Goal: Information Seeking & Learning: Check status

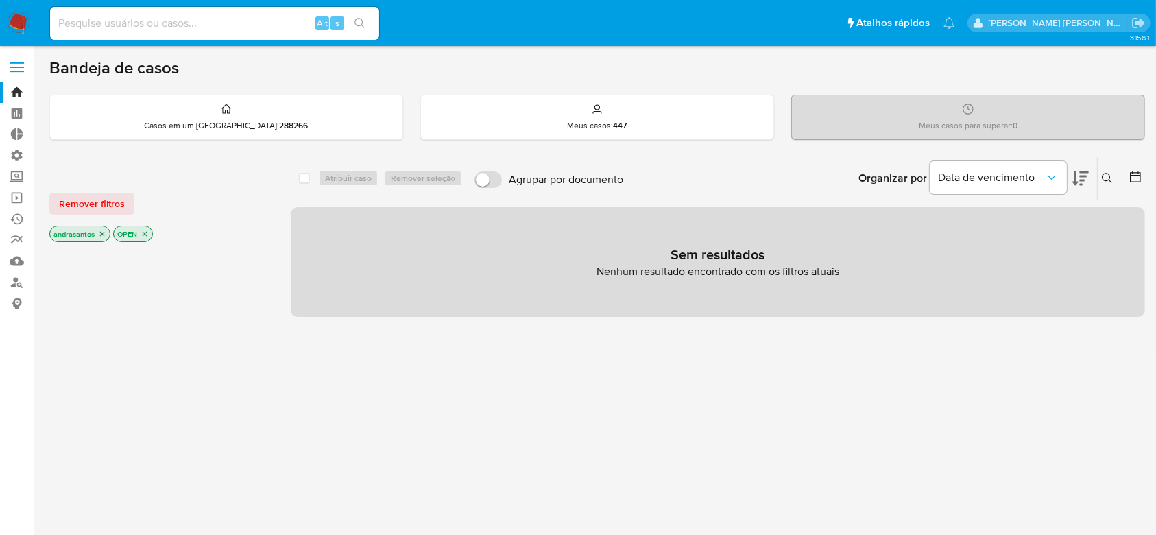
click at [170, 34] on div "Alt s" at bounding box center [214, 23] width 329 height 33
click at [117, 21] on input at bounding box center [214, 23] width 329 height 18
paste input "GVxZjRUwzswdmGh1yagAAhUk"
type input "GVxZjRUwzswdmGh1yagAAhUk"
click at [365, 24] on button "search-icon" at bounding box center [360, 23] width 28 height 19
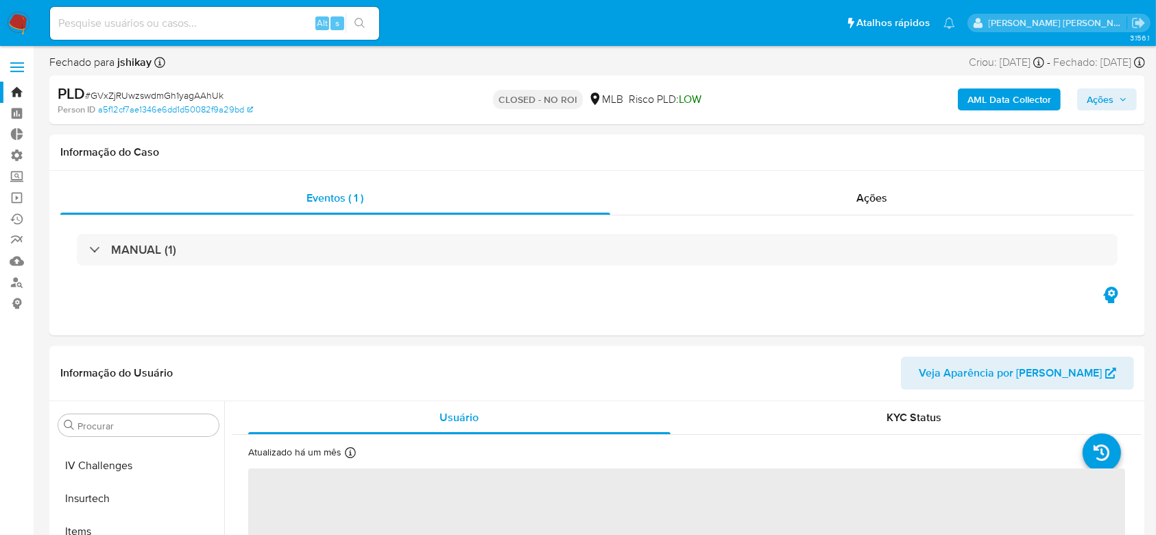
scroll to position [612, 0]
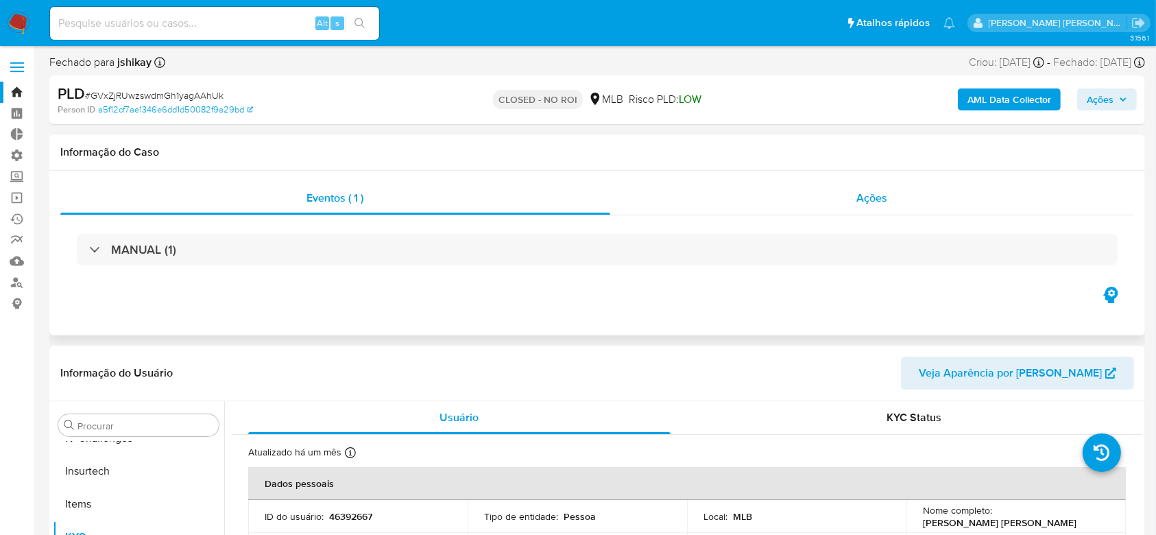
select select "10"
click at [863, 199] on span "Ações" at bounding box center [872, 198] width 31 height 16
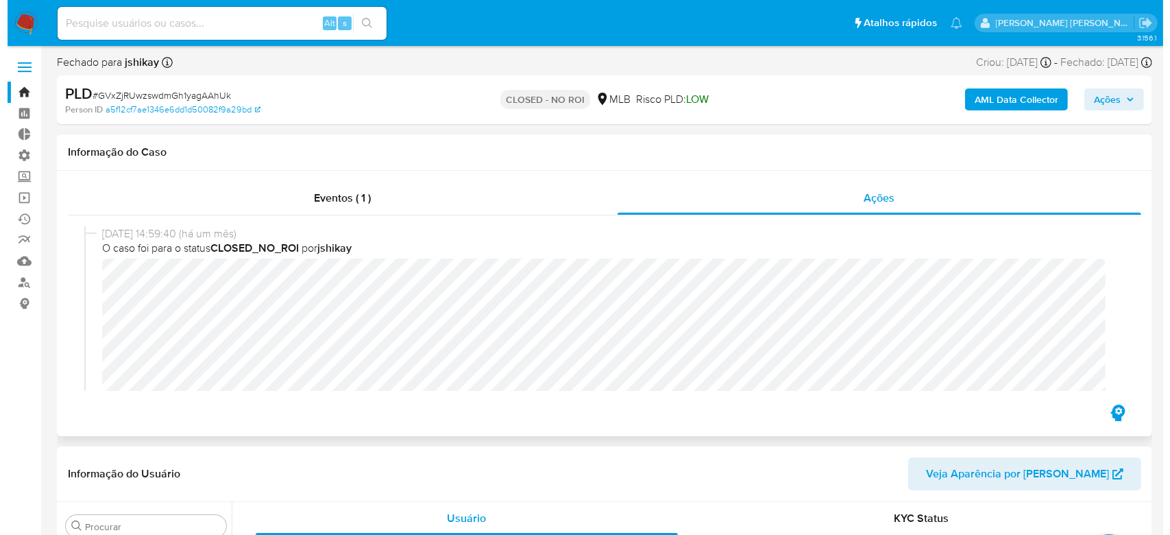
scroll to position [0, 0]
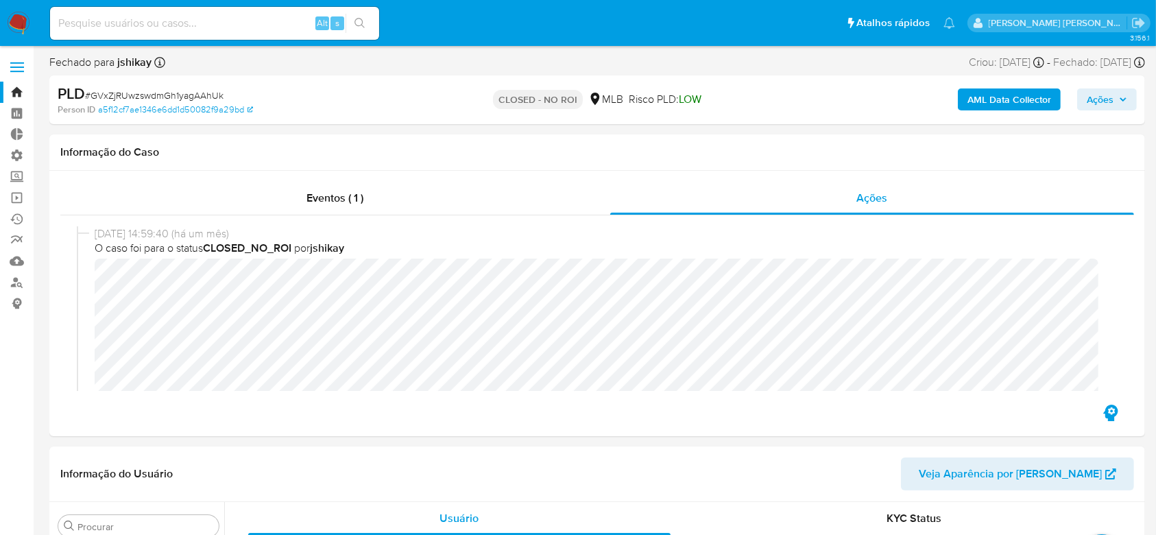
click at [981, 99] on b "AML Data Collector" at bounding box center [1009, 99] width 84 height 22
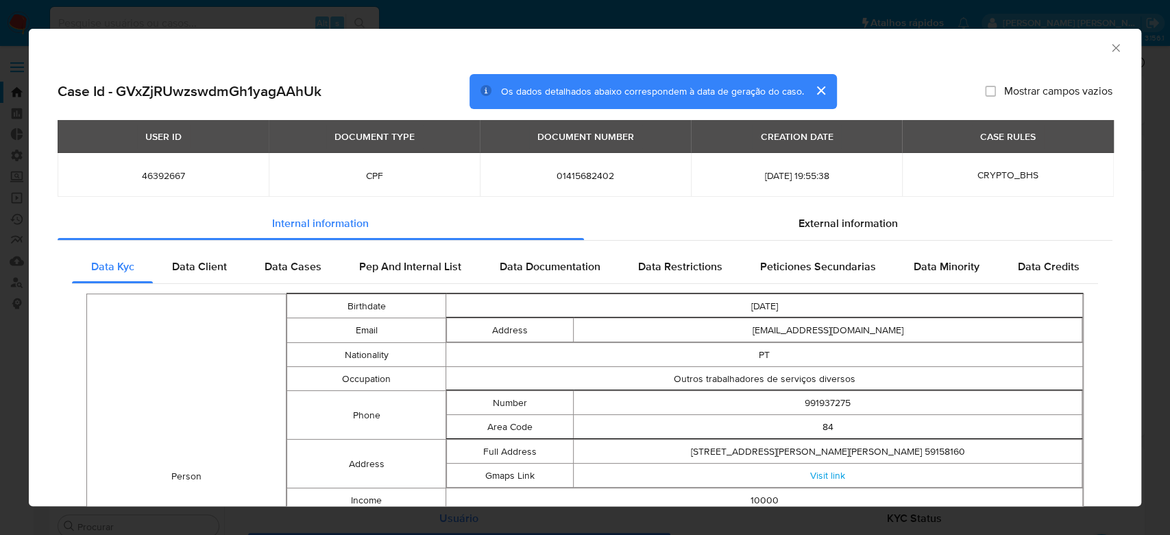
click at [1109, 49] on icon "Fechar a janela" at bounding box center [1116, 48] width 14 height 14
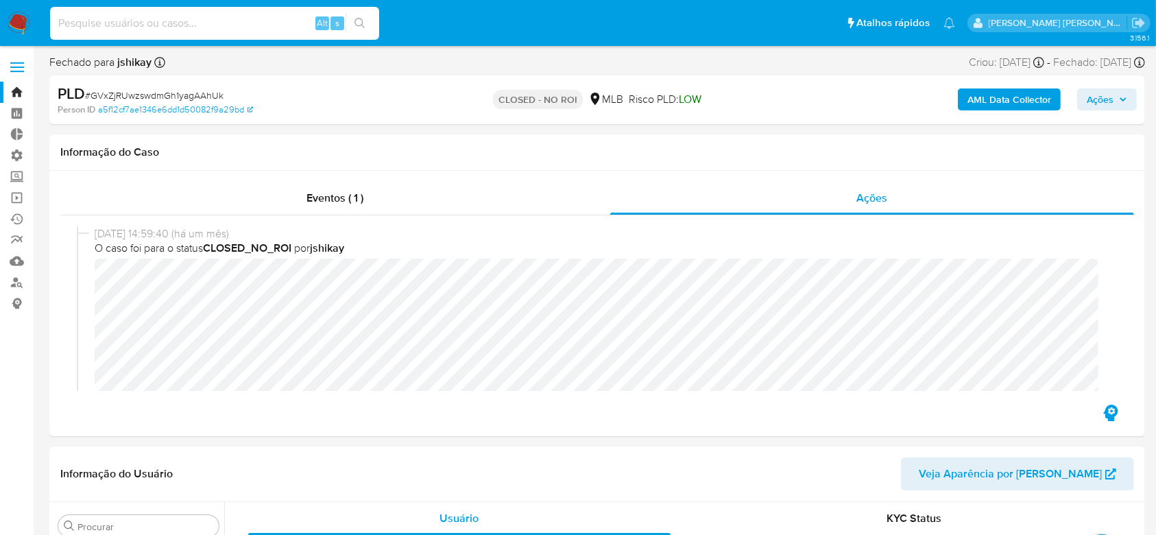
click at [173, 24] on input at bounding box center [214, 23] width 329 height 18
paste input "nMyv2lDqM1YLVLMcGbWtYGKz"
type input "nMyv2lDqM1YLVLMcGbWtYGKz"
click at [350, 21] on button "search-icon" at bounding box center [360, 23] width 28 height 19
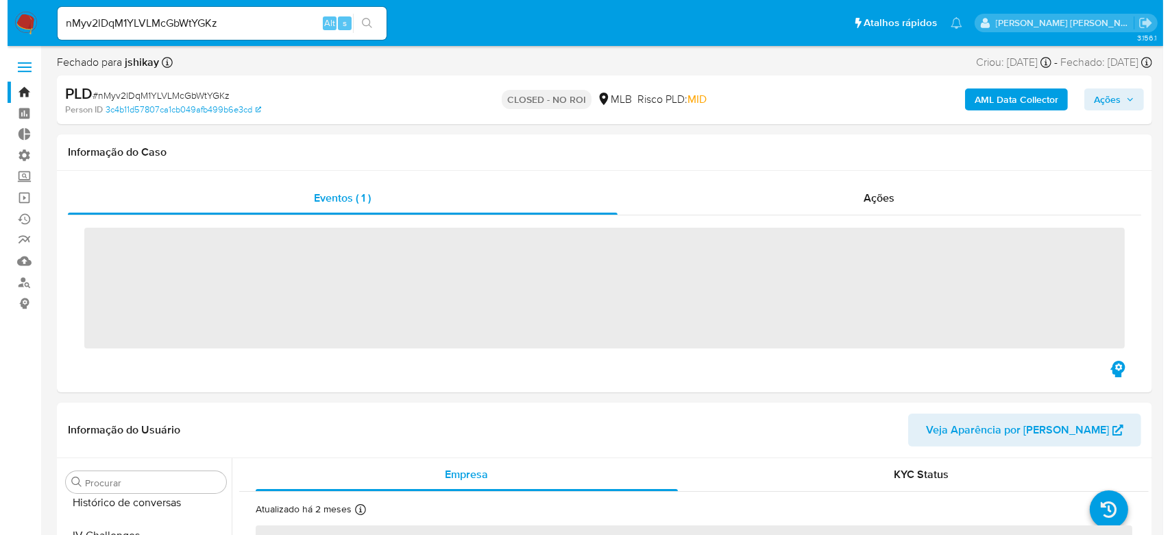
scroll to position [612, 0]
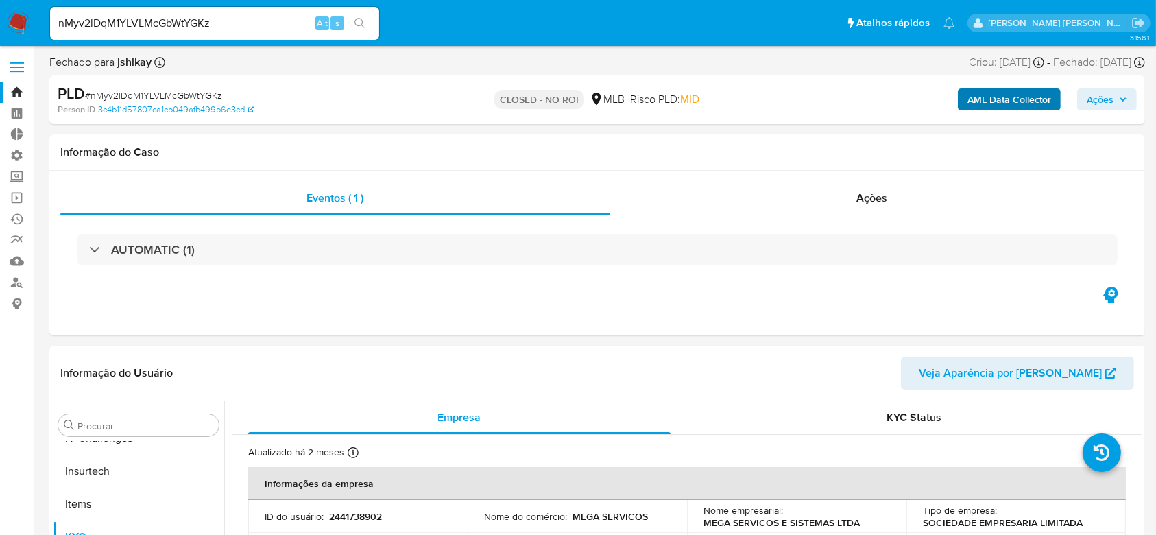
select select "10"
click at [991, 101] on b "AML Data Collector" at bounding box center [1009, 99] width 84 height 22
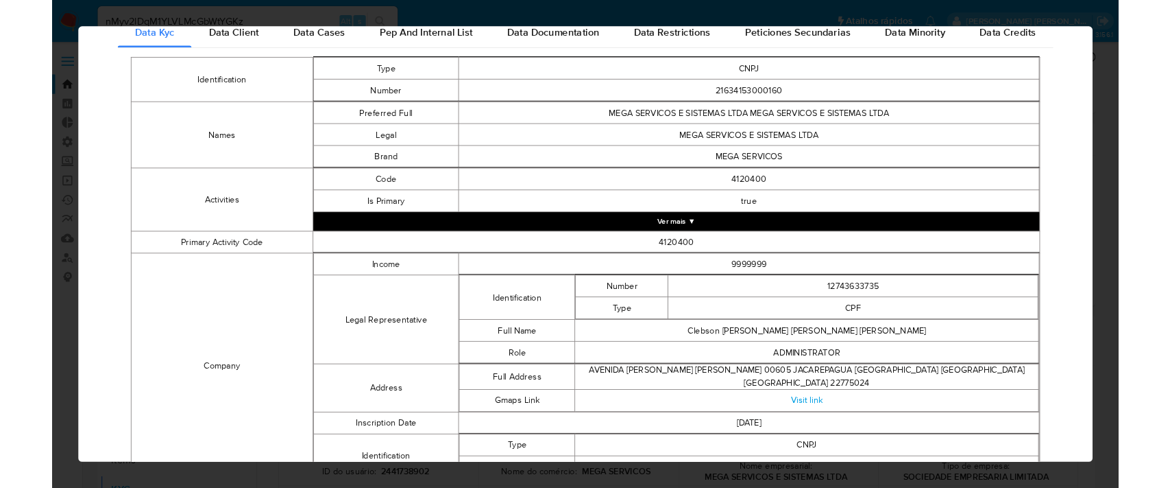
scroll to position [0, 0]
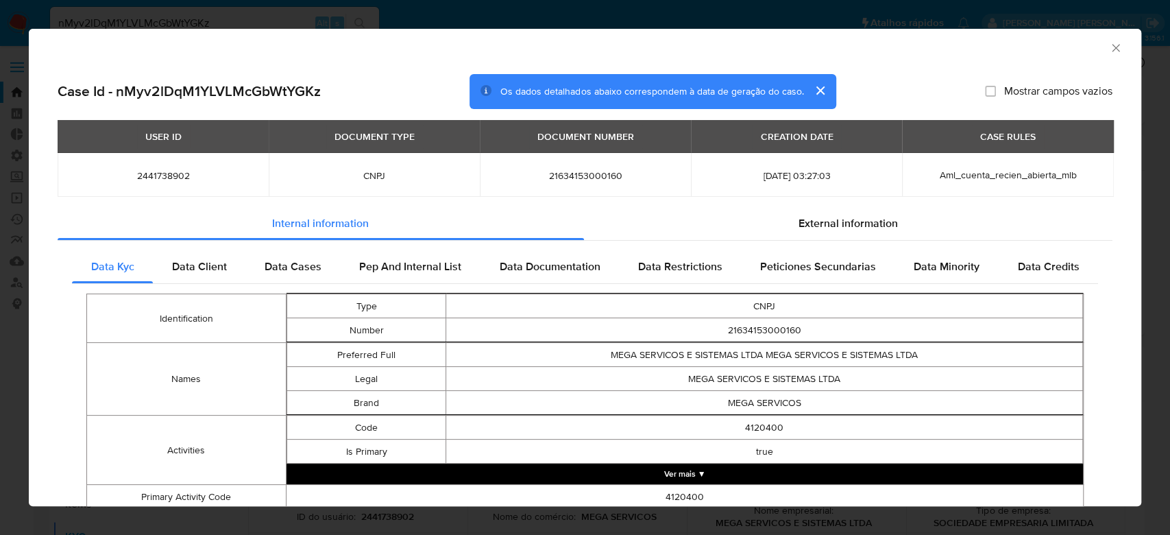
click at [1109, 53] on icon "Fechar a janela" at bounding box center [1116, 48] width 14 height 14
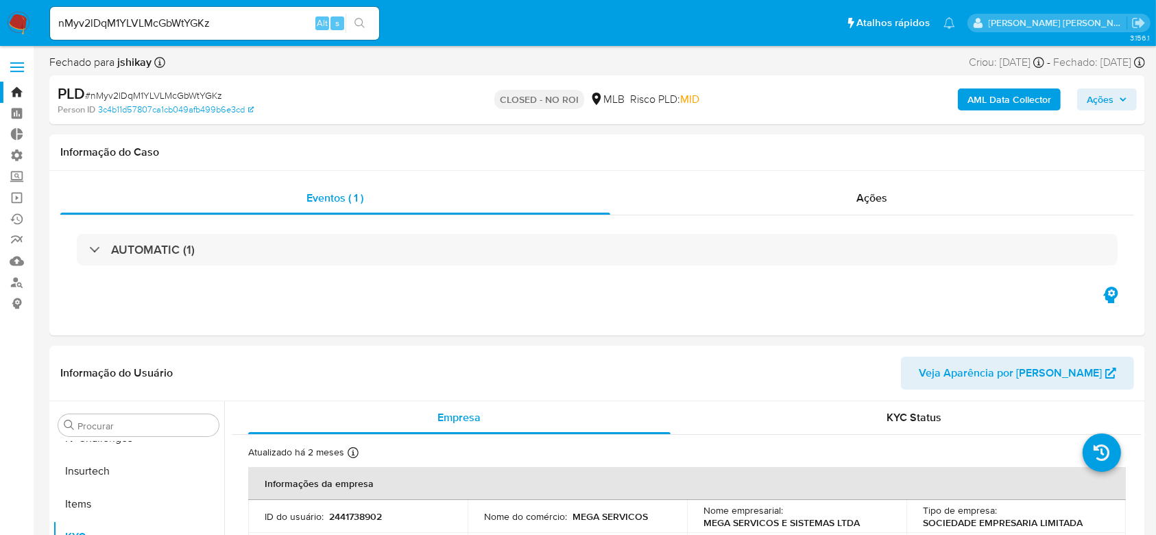
click at [1009, 101] on b "AML Data Collector" at bounding box center [1009, 99] width 84 height 22
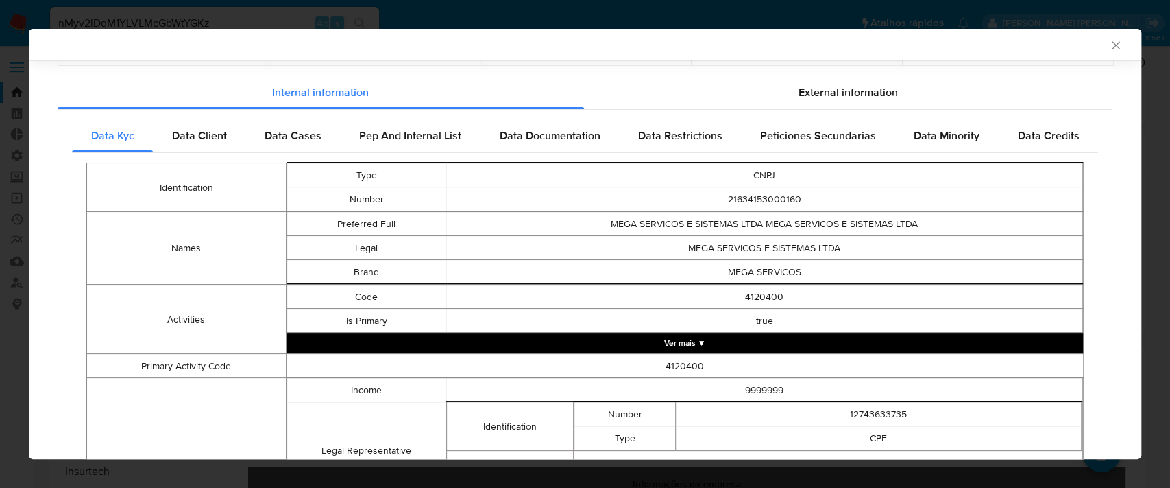
scroll to position [132, 0]
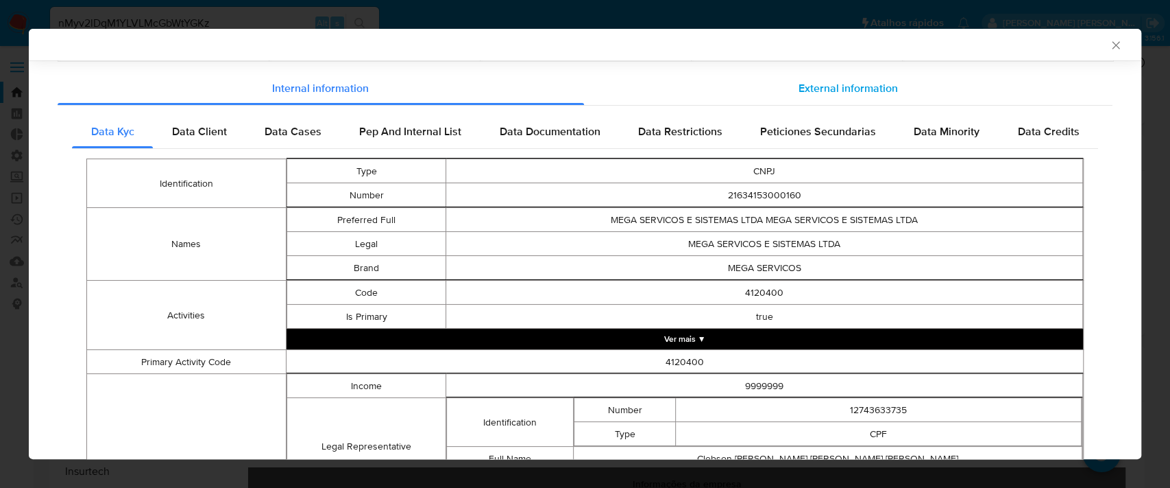
click at [828, 91] on span "External information" at bounding box center [848, 88] width 99 height 16
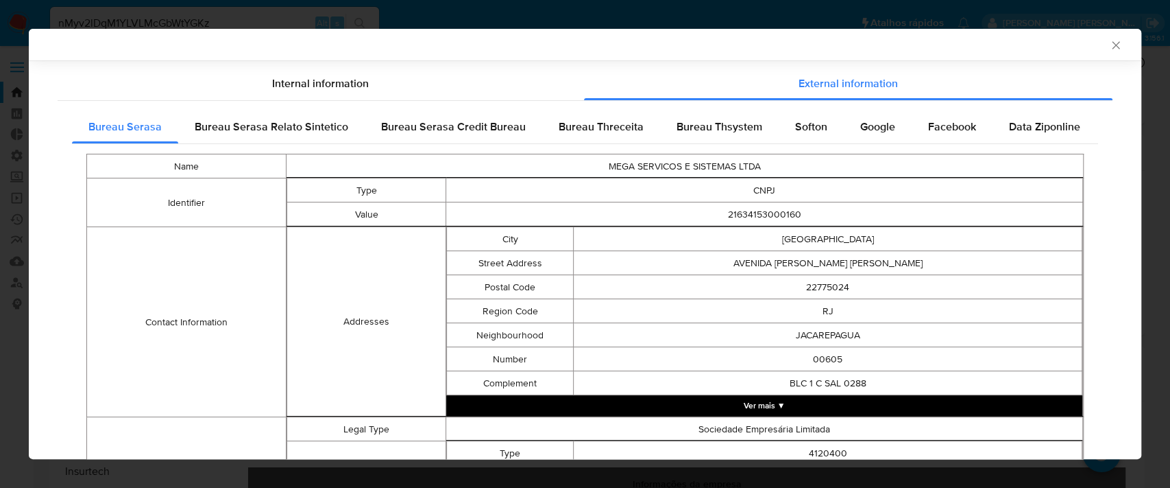
scroll to position [141, 0]
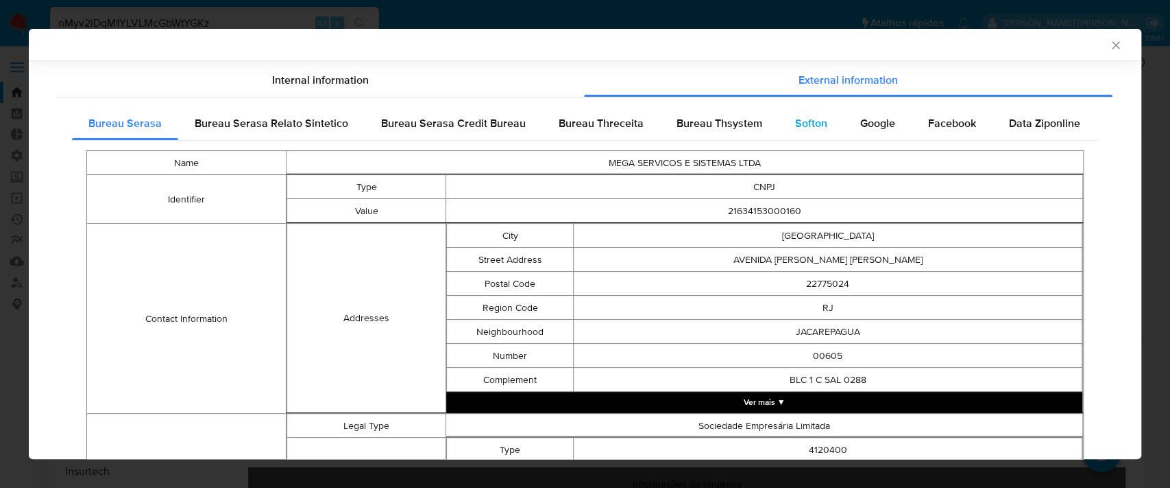
click at [804, 132] on div "Softon" at bounding box center [811, 123] width 65 height 33
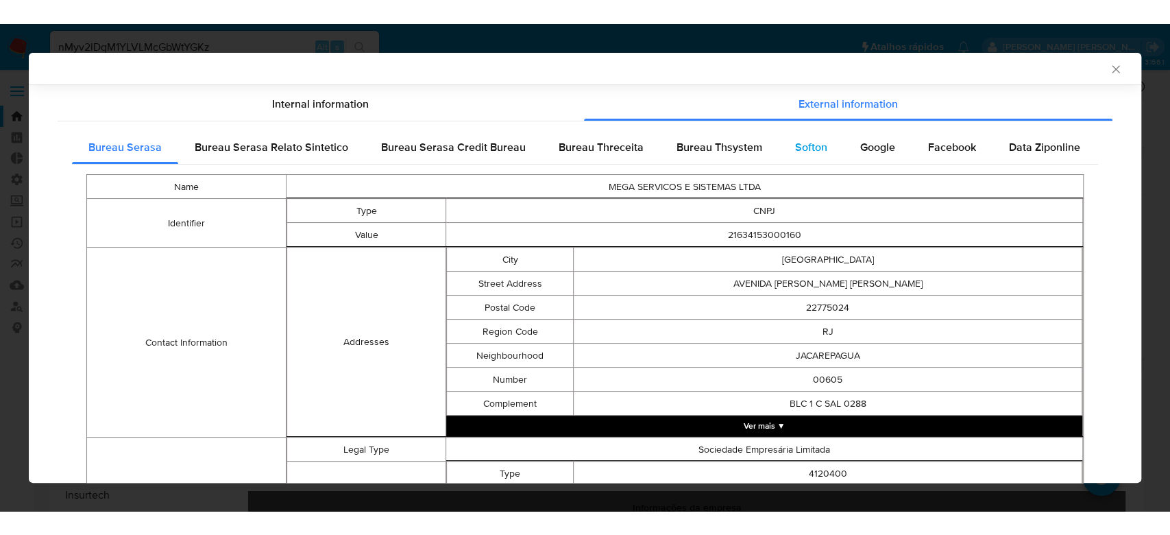
scroll to position [0, 0]
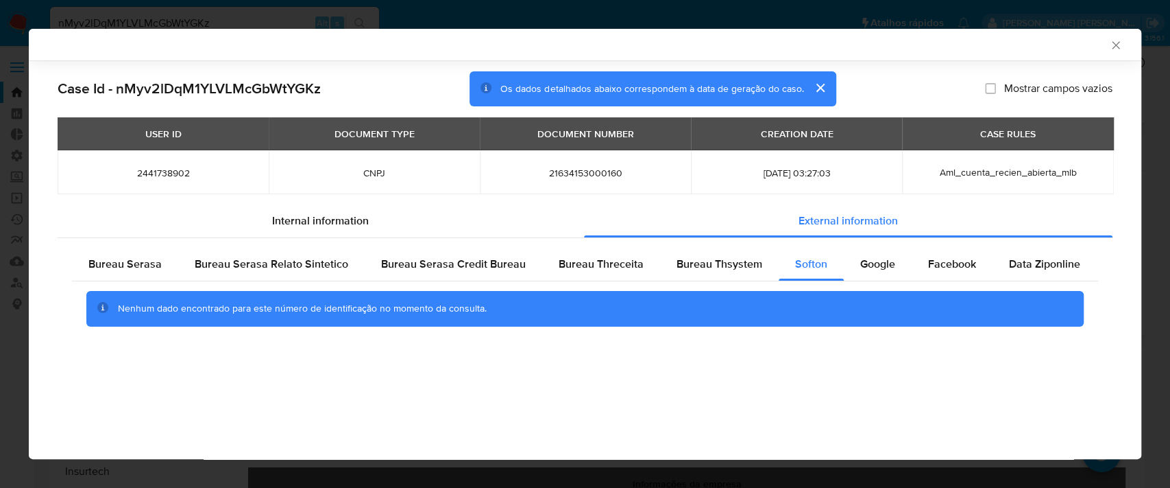
click at [816, 84] on button "cerrar" at bounding box center [820, 87] width 33 height 33
